Goal: Check status: Check status

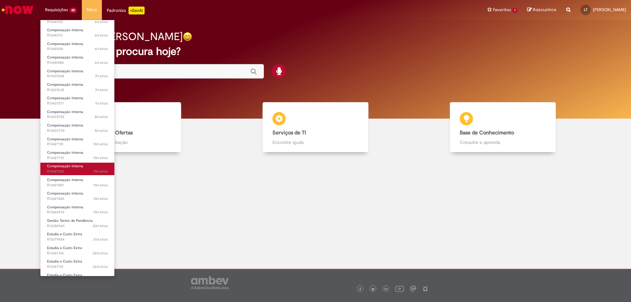
scroll to position [66, 0]
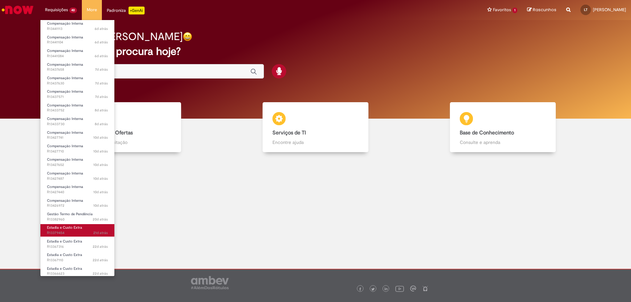
click at [81, 227] on link "Estadia e Custo Extra 21d atrás 21 dias atrás R13379454" at bounding box center [77, 230] width 74 height 12
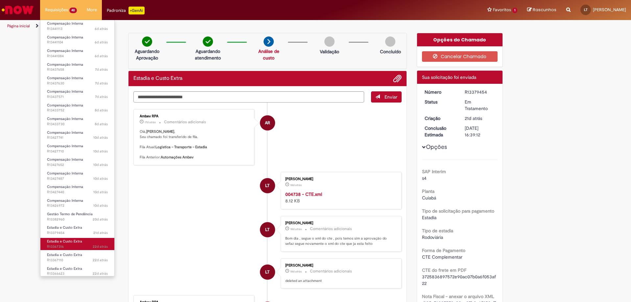
click at [78, 240] on span "Estadia e Custo Extra" at bounding box center [64, 241] width 35 height 5
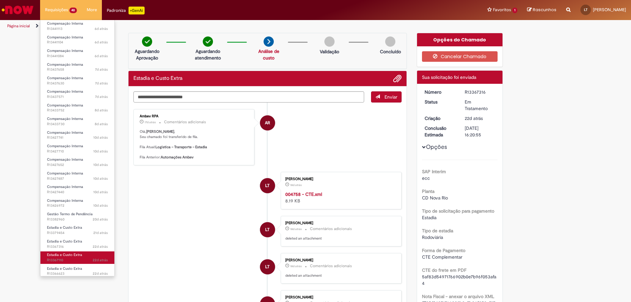
click at [62, 254] on span "Estadia e Custo Extra" at bounding box center [64, 255] width 35 height 5
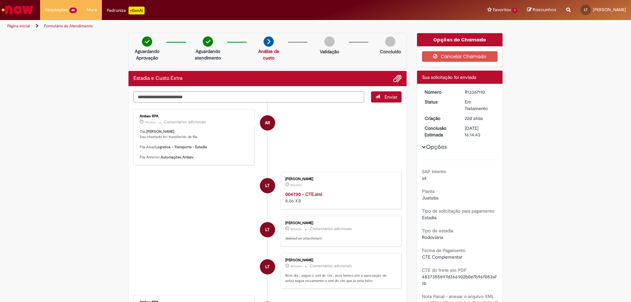
click at [156, 184] on li "LT [PERSON_NAME] 18d atrás 18 dias atrás 004730 - CTE.xml 8.06 KB" at bounding box center [267, 190] width 268 height 37
click at [304, 131] on li "AR Ambev RPA 17d atrás 17 dias atrás Comentários adicionais [PERSON_NAME] , Seu…" at bounding box center [267, 137] width 268 height 56
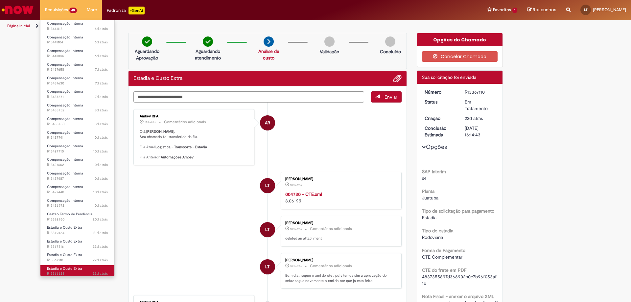
click at [72, 269] on span "Estadia e Custo Extra" at bounding box center [64, 268] width 35 height 5
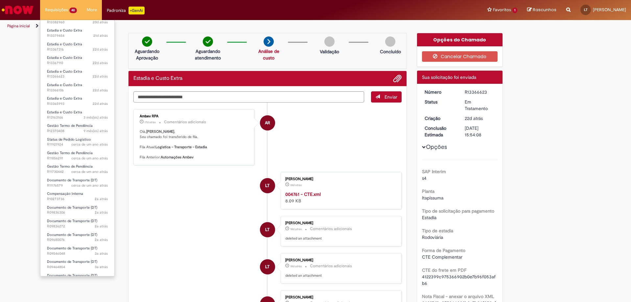
scroll to position [296, 0]
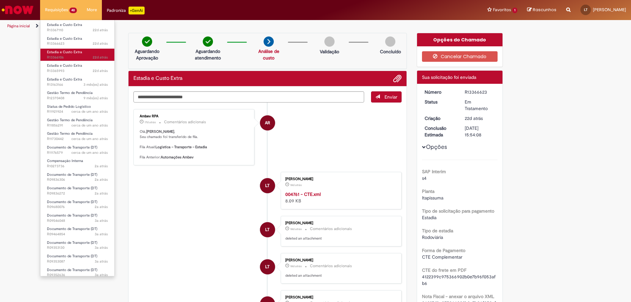
click at [72, 57] on span "22d atrás 22 dias atrás R13366106" at bounding box center [77, 57] width 61 height 5
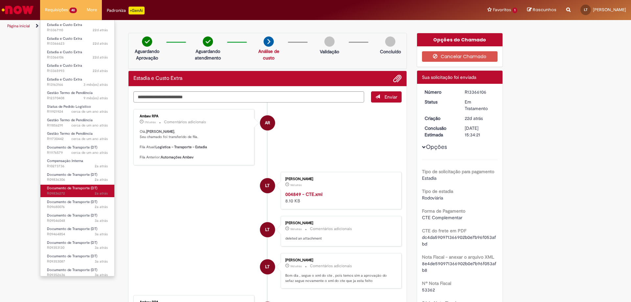
scroll to position [300, 0]
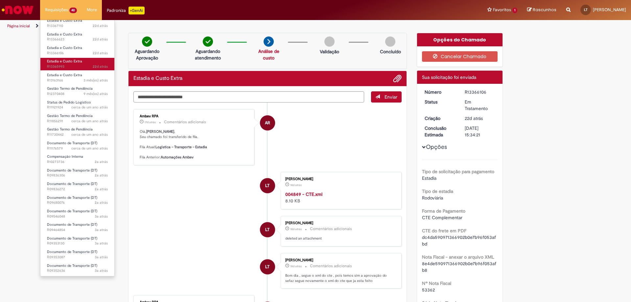
click at [73, 62] on span "Estadia e Custo Extra" at bounding box center [64, 61] width 35 height 5
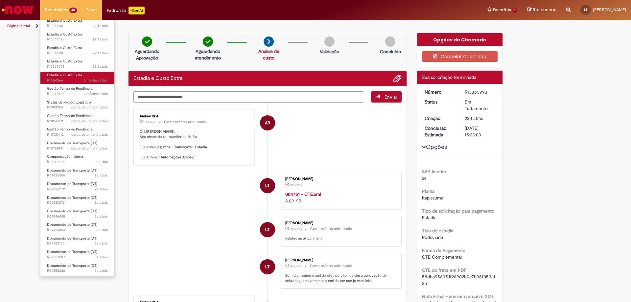
click at [72, 80] on span "3 mês(es) atrás 3 meses atrás R13163166" at bounding box center [77, 80] width 61 height 5
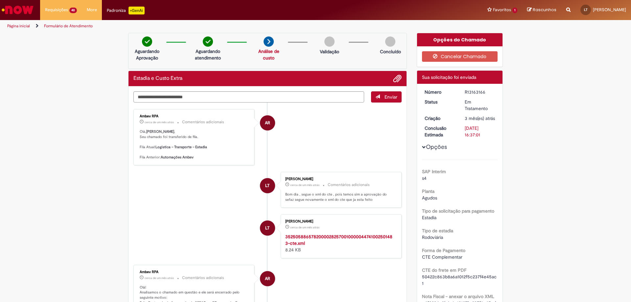
click at [321, 265] on li "AR Ambev RPA cerca de um mês atrás cerca de um mês atrás Comentários adicionais…" at bounding box center [267, 298] width 268 height 67
